Goal: Contribute content: Add original content to the website for others to see

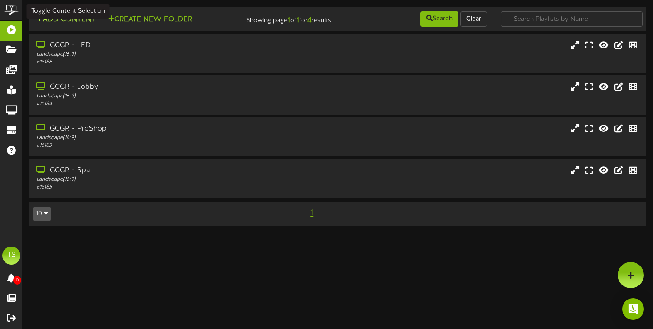
click at [64, 19] on button "Add Content" at bounding box center [65, 19] width 65 height 11
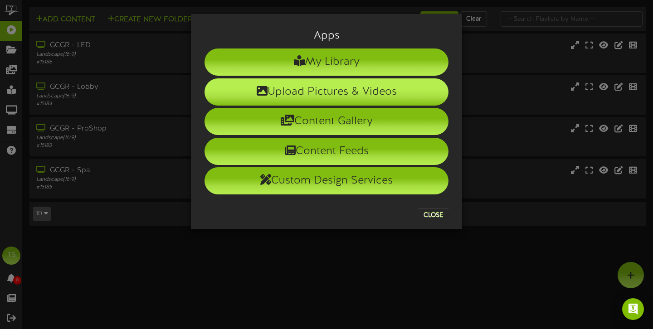
click at [351, 95] on li "Upload Pictures & Videos" at bounding box center [326, 91] width 244 height 27
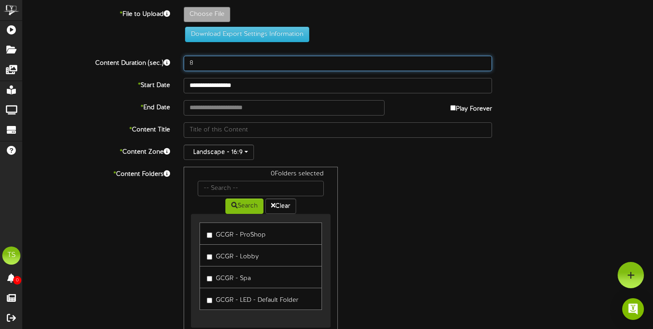
click at [212, 62] on input "8" at bounding box center [338, 63] width 308 height 15
type input "15"
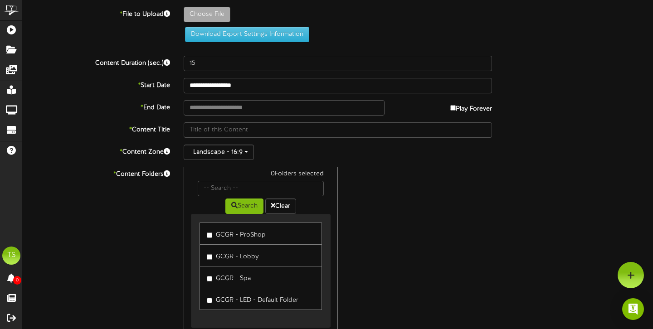
click at [350, 158] on div "Landscape - 16:9" at bounding box center [338, 152] width 308 height 15
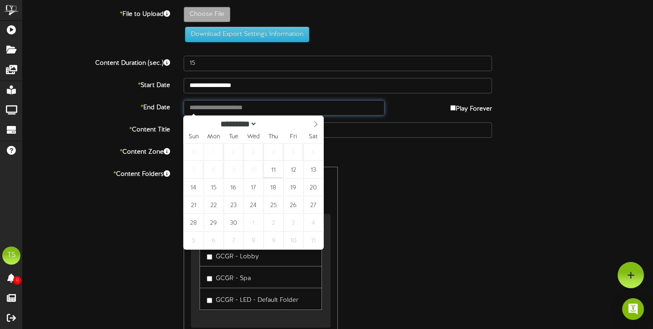
click at [247, 106] on input "text" at bounding box center [284, 107] width 201 height 15
type input "**********"
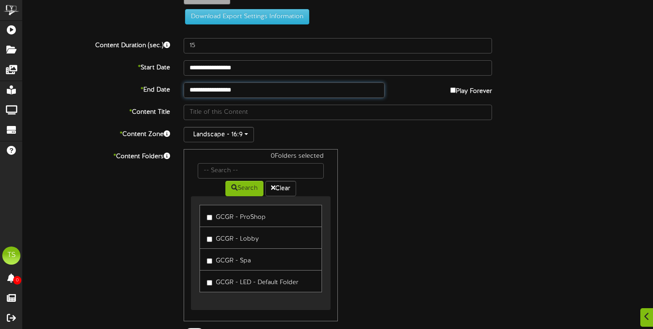
scroll to position [22, 0]
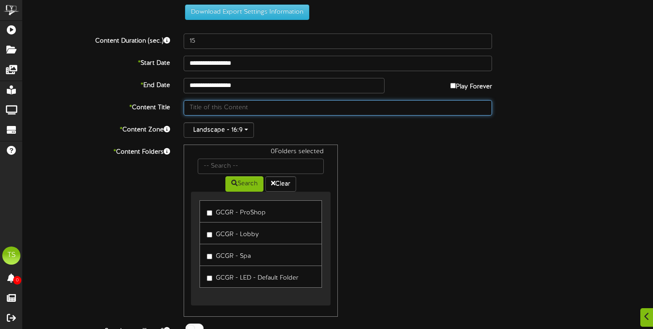
click at [247, 108] on input "text" at bounding box center [338, 107] width 308 height 15
type input "Never forget"
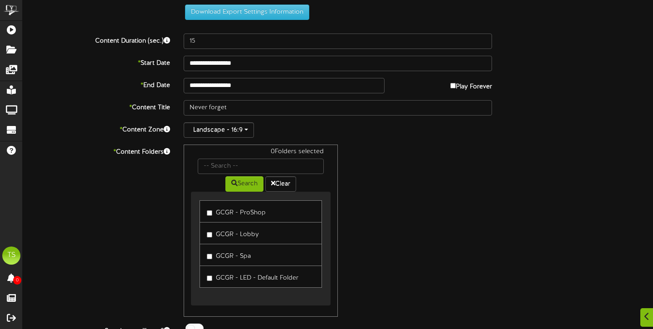
click at [404, 158] on div "0 Folders selected Search Clear GCGR - ProShop GCGR - Lobby GCGR - Spa" at bounding box center [338, 231] width 322 height 172
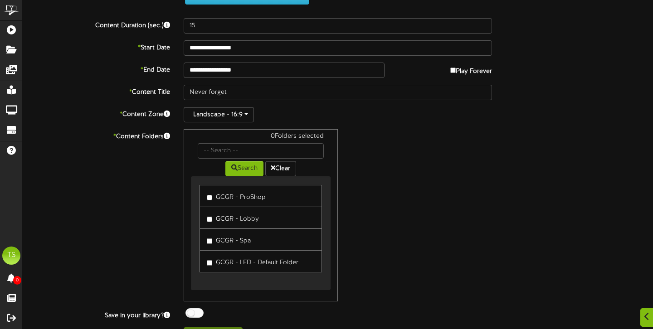
click at [210, 194] on label "GCGR - ProShop" at bounding box center [236, 196] width 59 height 12
click at [209, 215] on label "GCGR - Lobby" at bounding box center [233, 218] width 52 height 12
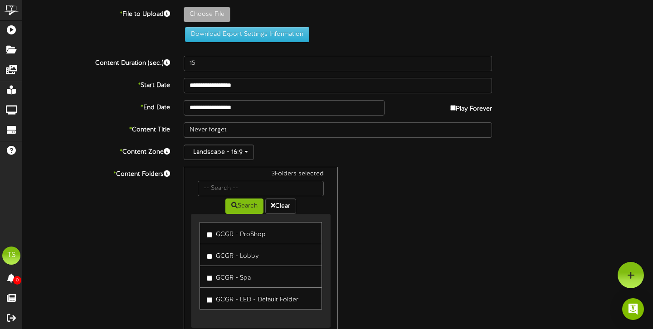
scroll to position [0, 0]
click at [263, 38] on button "Download Export Settings Information" at bounding box center [247, 34] width 124 height 15
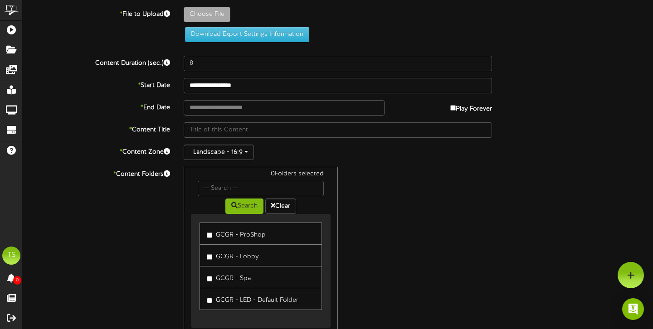
type input "**********"
type input "911"
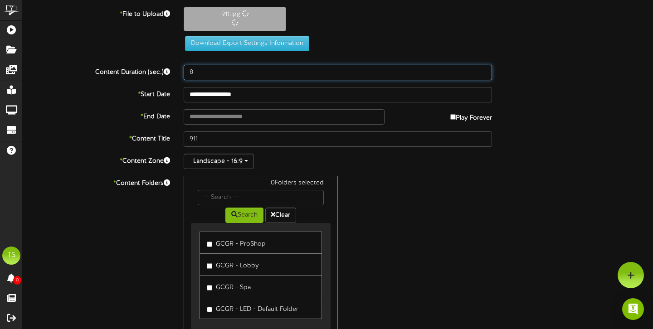
click at [227, 66] on input "8" at bounding box center [338, 72] width 308 height 15
type input "8"
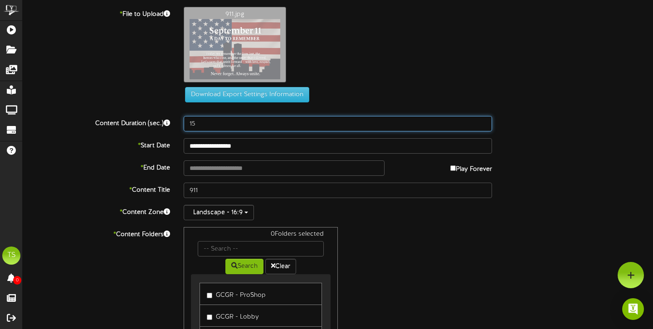
type input "15"
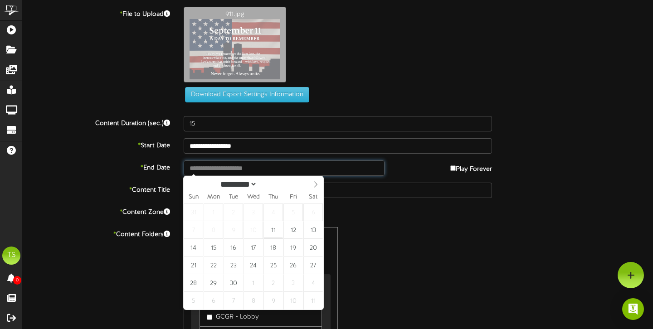
click at [296, 165] on input "text" at bounding box center [284, 167] width 201 height 15
type input "**********"
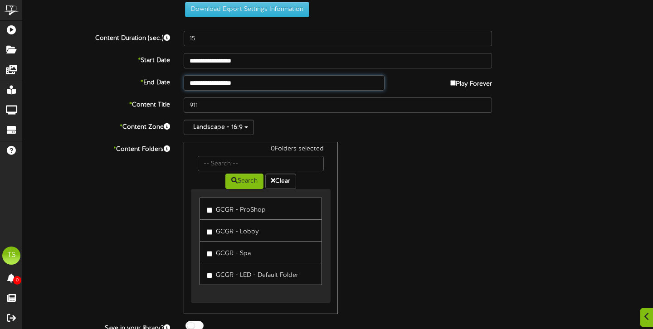
scroll to position [100, 0]
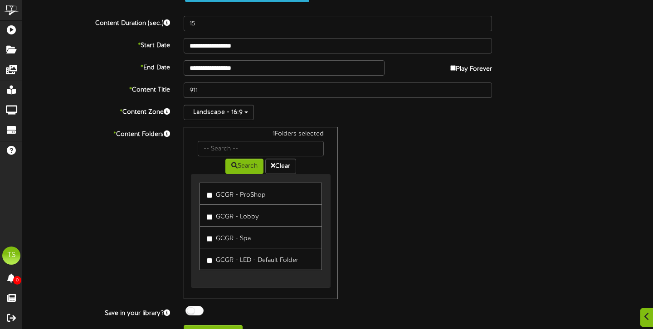
click at [208, 212] on label "GCGR - Lobby" at bounding box center [233, 215] width 52 height 12
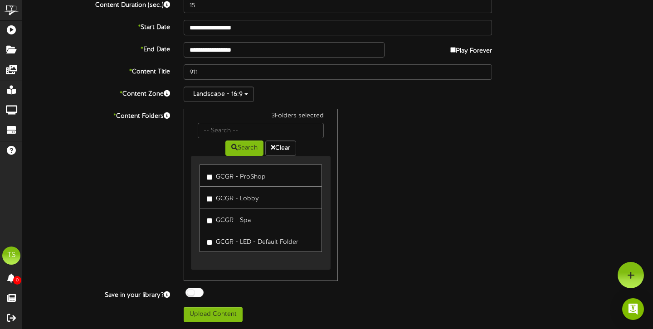
scroll to position [118, 0]
click at [205, 315] on button "Upload Content" at bounding box center [213, 314] width 59 height 15
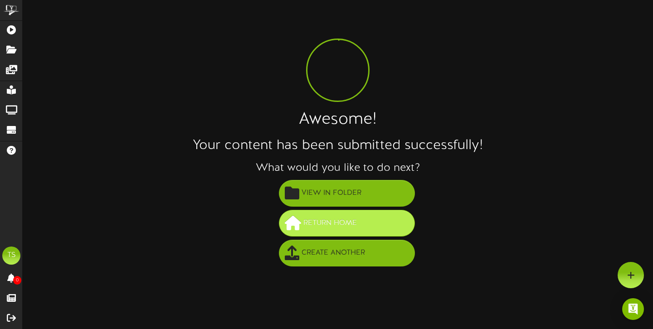
click at [355, 221] on span "Return Home" at bounding box center [330, 223] width 58 height 15
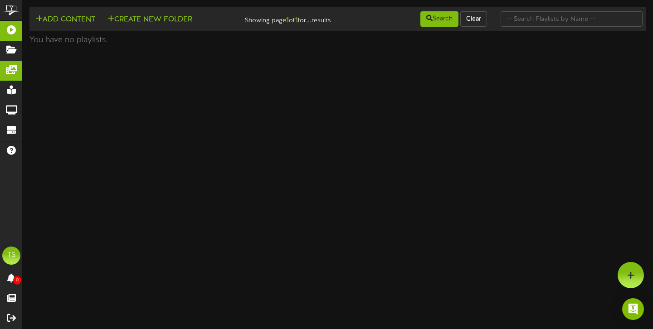
click at [14, 70] on icon at bounding box center [11, 68] width 23 height 7
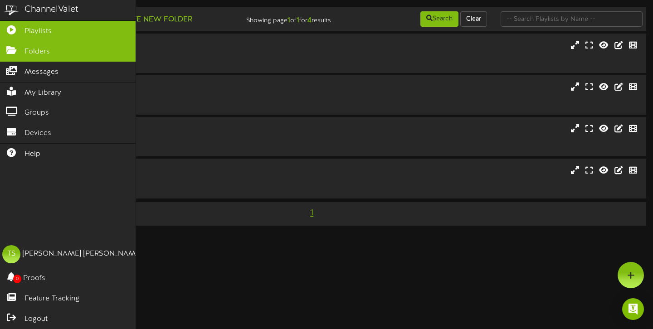
click at [30, 53] on span "Folders" at bounding box center [36, 52] width 25 height 10
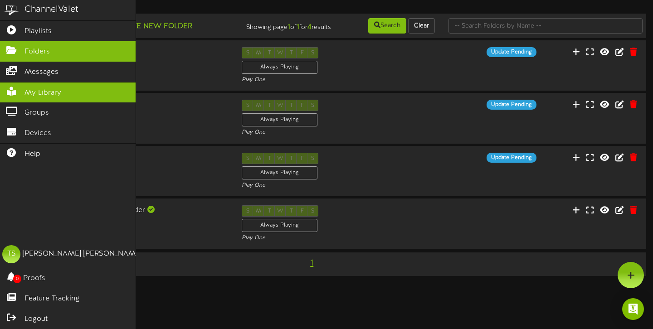
click at [42, 89] on span "My Library" at bounding box center [42, 93] width 37 height 10
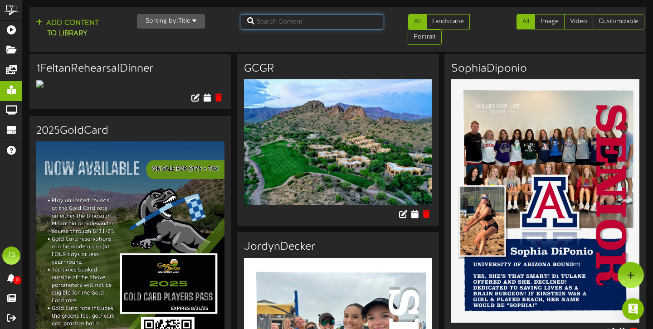
click at [286, 18] on input "text" at bounding box center [312, 21] width 142 height 15
type input "911"
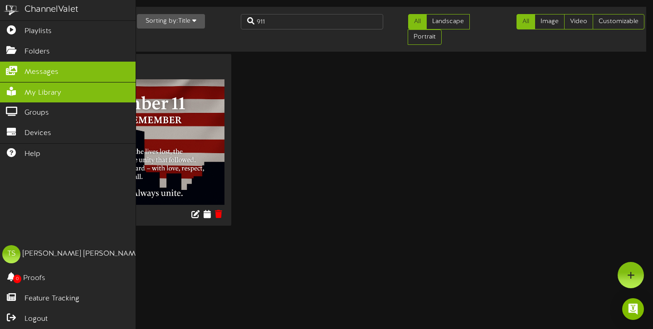
click at [42, 67] on span "Messages" at bounding box center [41, 72] width 34 height 10
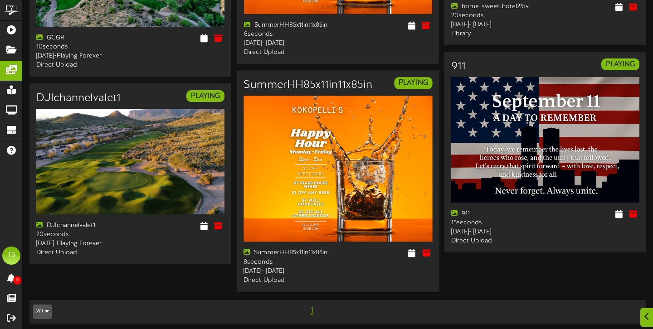
scroll to position [437, 0]
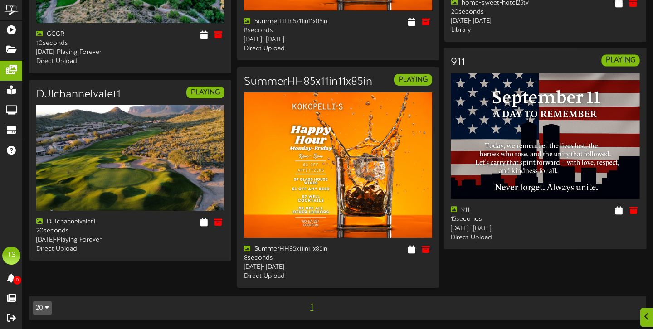
click at [496, 162] on img at bounding box center [545, 136] width 189 height 126
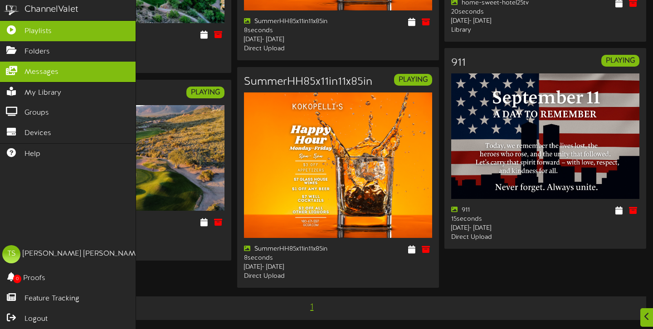
click at [39, 32] on span "Playlists" at bounding box center [37, 31] width 27 height 10
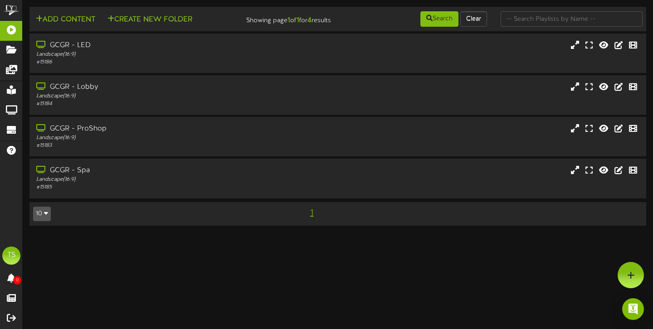
click at [42, 217] on button "10" at bounding box center [42, 214] width 18 height 15
click at [131, 235] on html "ChannelValet Playlists Folders Messages My Library Groups Devices Help TS Travi…" at bounding box center [326, 117] width 653 height 235
click at [632, 276] on icon at bounding box center [631, 275] width 8 height 8
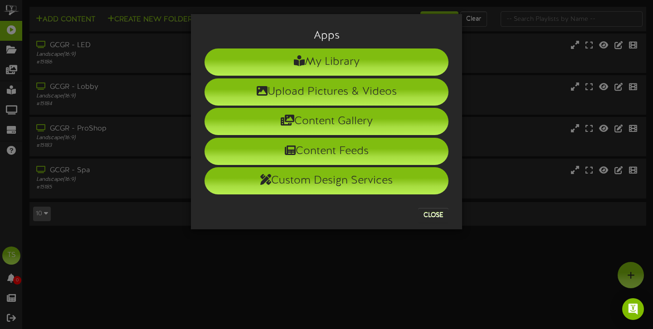
click at [427, 213] on button "Close" at bounding box center [433, 215] width 30 height 15
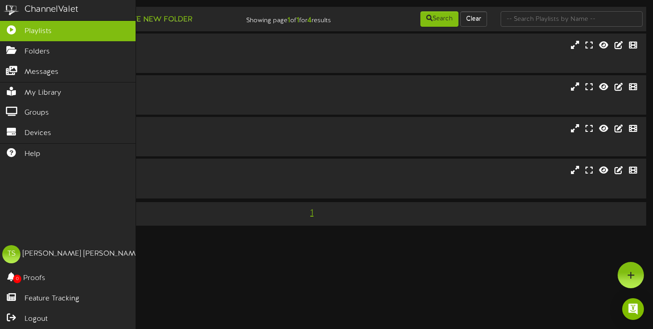
click at [37, 12] on div "ChannelValet" at bounding box center [51, 9] width 54 height 13
click at [15, 10] on img at bounding box center [11, 10] width 23 height 20
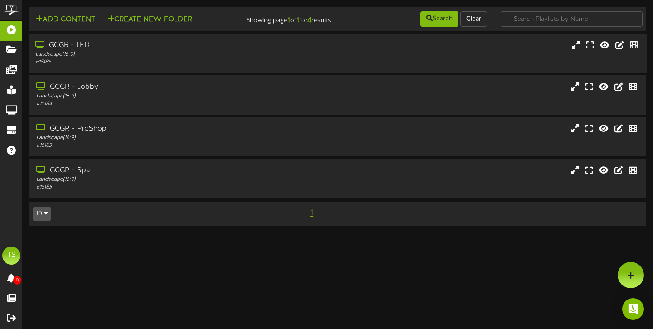
click at [58, 51] on div "GCGR - LED" at bounding box center [157, 45] width 244 height 10
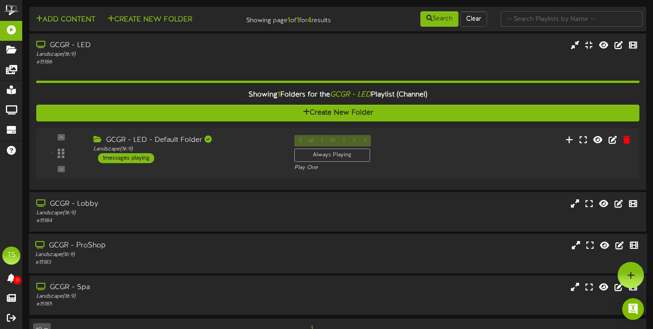
click at [72, 242] on div "GCGR - ProShop Landscape ( 16:9 ) # 15183" at bounding box center [338, 253] width 618 height 39
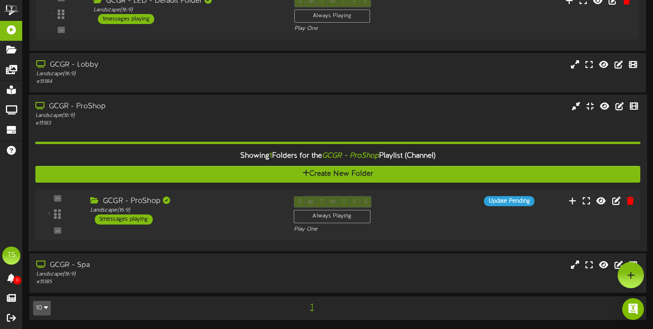
scroll to position [142, 0]
click at [117, 219] on div "5 messages playing" at bounding box center [124, 219] width 58 height 10
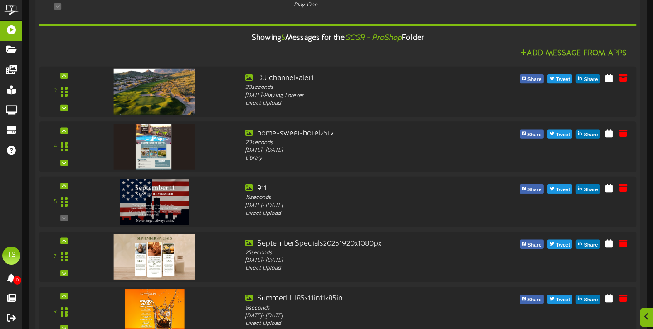
scroll to position [380, 0]
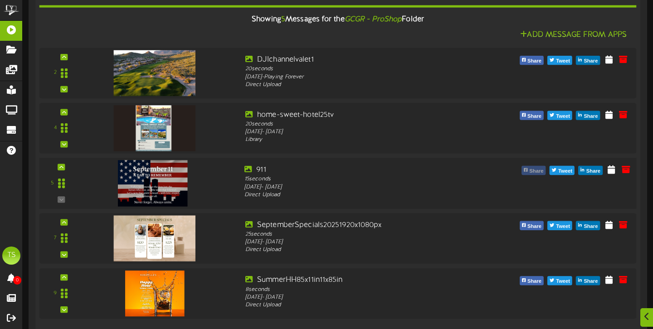
click at [537, 174] on span "Share" at bounding box center [536, 171] width 18 height 10
